Goal: Task Accomplishment & Management: Manage account settings

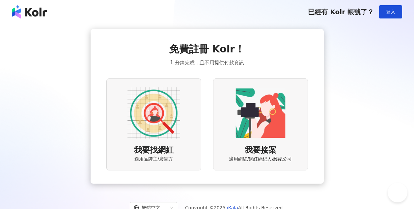
click at [389, 16] on button "登入" at bounding box center [390, 11] width 23 height 13
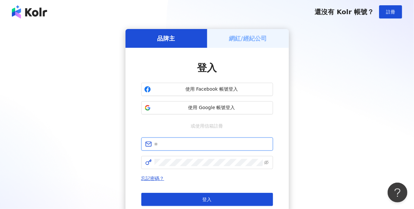
click at [205, 146] on input "text" at bounding box center [211, 143] width 115 height 7
click at [87, 56] on div "品牌主 網紅/經紀公司 登入 使用 Facebook 帳號登入 使用 Google 帳號登入 或使用信箱註冊 忘記密碼？ 登入 還沒有 Kolr 帳號？ 立即…" at bounding box center [207, 130] width 398 height 203
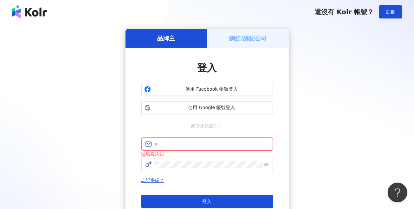
click at [264, 35] on h5 "網紅/經紀公司" at bounding box center [248, 38] width 38 height 8
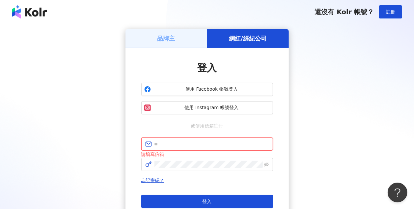
click at [220, 144] on input "text" at bounding box center [211, 143] width 115 height 7
type input "**********"
click at [192, 169] on span at bounding box center [207, 164] width 132 height 13
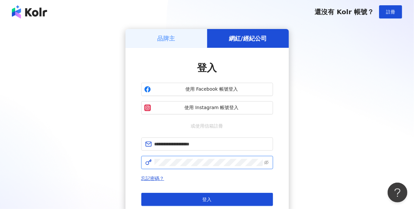
click button "登入" at bounding box center [207, 199] width 132 height 13
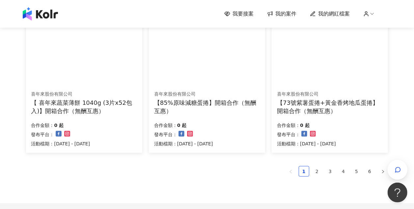
scroll to position [461, 0]
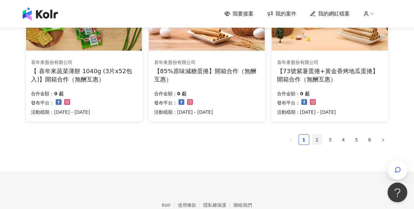
click at [316, 143] on link "2" at bounding box center [317, 140] width 10 height 10
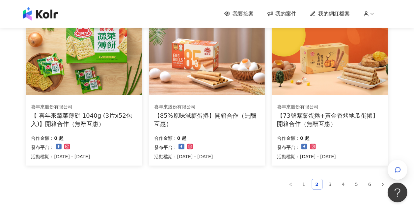
scroll to position [496, 0]
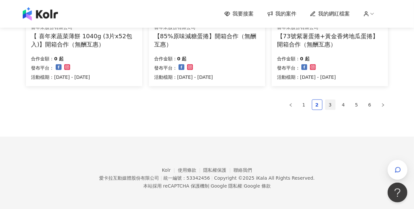
click at [332, 103] on link "3" at bounding box center [330, 105] width 10 height 10
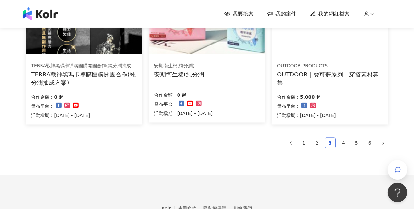
scroll to position [432, 0]
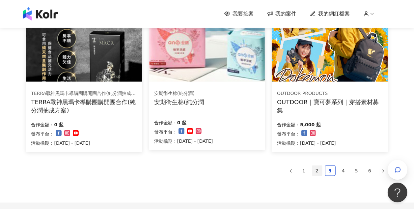
click at [321, 171] on link "2" at bounding box center [317, 171] width 10 height 10
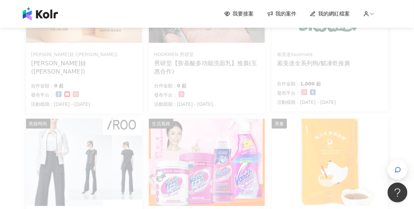
scroll to position [263, 0]
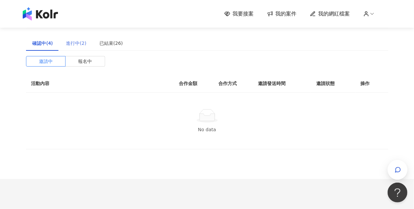
click at [60, 47] on div "進行中(2)" at bounding box center [76, 43] width 34 height 15
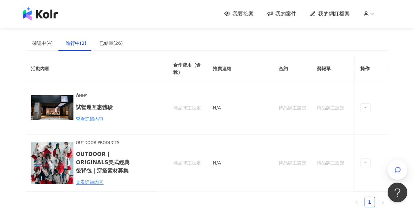
click at [83, 43] on div "進行中(2)" at bounding box center [76, 43] width 20 height 7
drag, startPoint x: 202, startPoint y: 204, endPoint x: 341, endPoint y: 188, distance: 139.2
click at [341, 188] on div "活動內容 合作費用（含稅） 推廣連結 合約 勞報單 其他附件 貼文連結 撥款金額 撥款狀態 操作 ÔNNS 試營運互惠體驗 查看詳細內容 待品牌主設定 N/A…" at bounding box center [207, 131] width 362 height 151
